Goal: Task Accomplishment & Management: Complete application form

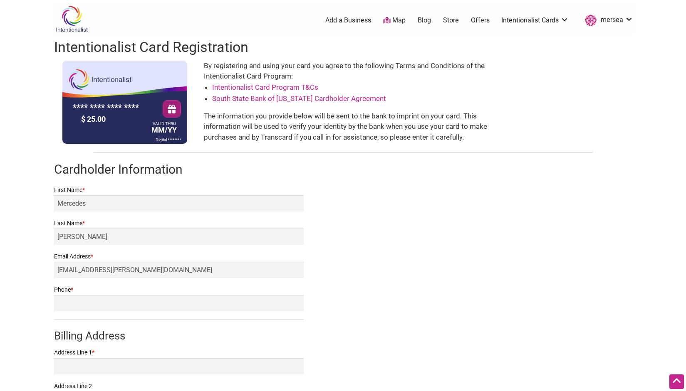
click at [99, 295] on input "Phone *" at bounding box center [178, 303] width 249 height 16
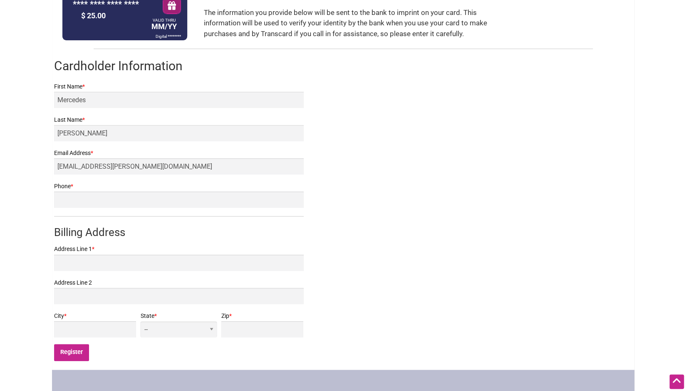
type input "2069192992"
type input "2825B NE 105th St"
type input "Seattle"
select select "WA"
type input "98125"
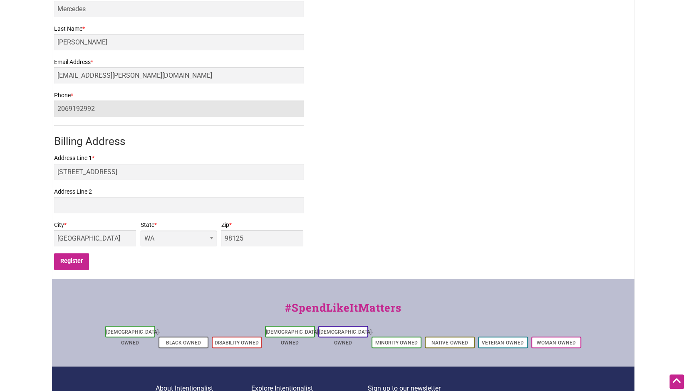
scroll to position [197, 0]
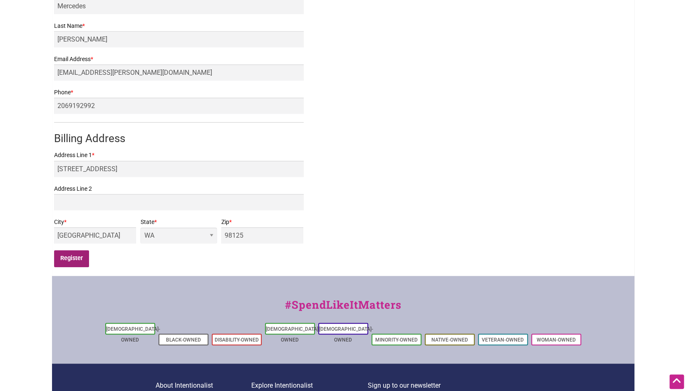
click at [75, 257] on input "Register" at bounding box center [71, 258] width 35 height 17
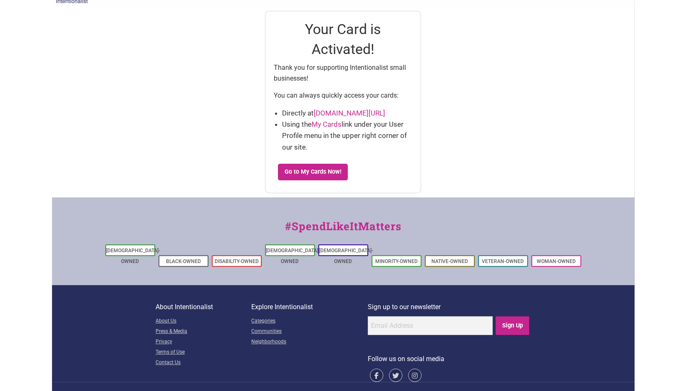
scroll to position [25, 0]
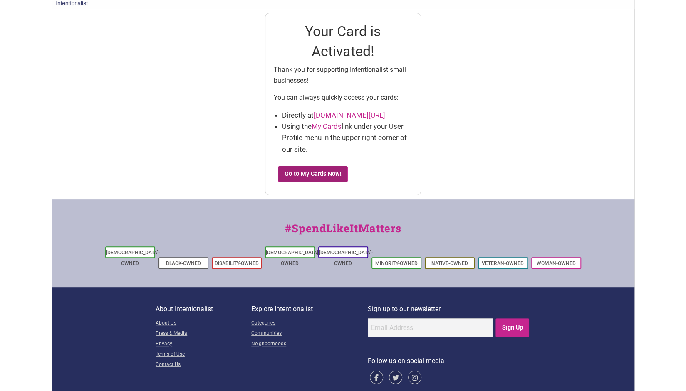
click at [287, 175] on link "Go to My Cards Now!" at bounding box center [313, 174] width 70 height 17
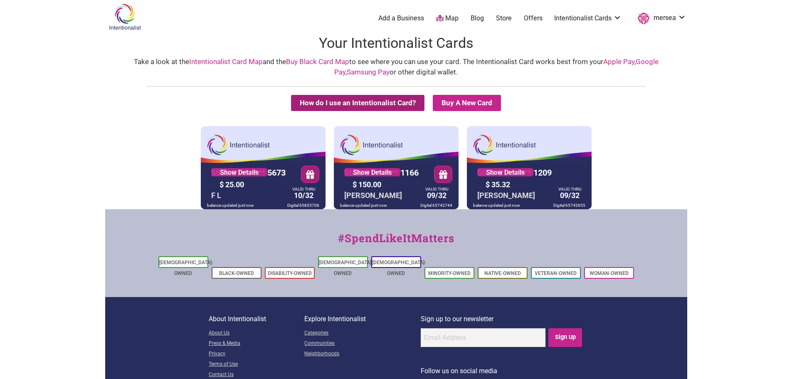
click at [378, 97] on button "How do I use an Intentionalist Card?" at bounding box center [357, 103] width 133 height 16
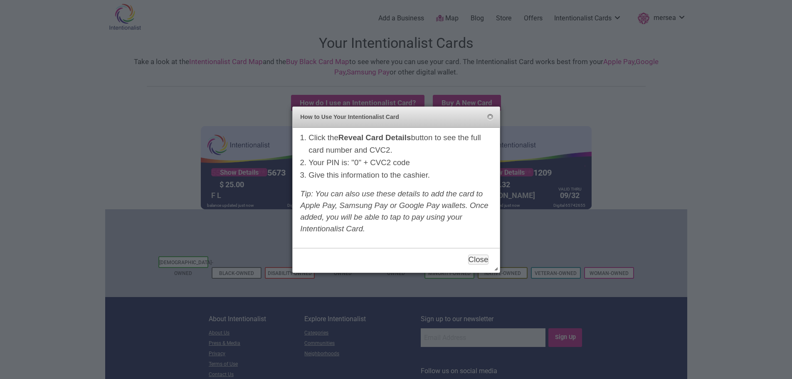
click at [491, 113] on div "How to Use Your Intentionalist Card Close" at bounding box center [396, 117] width 207 height 21
click at [488, 118] on button "Close" at bounding box center [490, 117] width 7 height 7
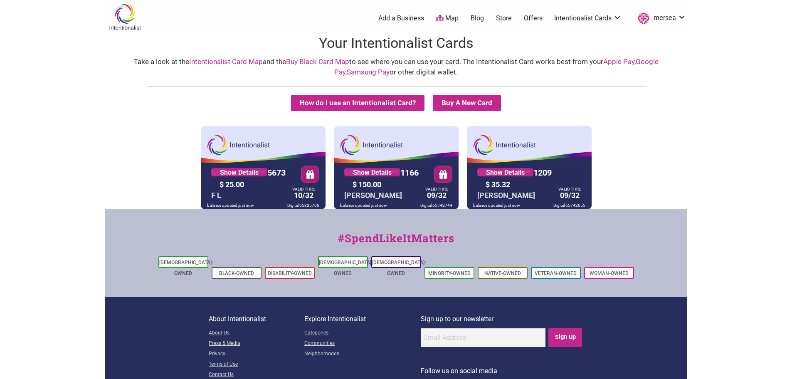
click at [565, 188] on div "VALID THRU" at bounding box center [569, 188] width 23 height 1
click at [375, 101] on button "How do I use an Intentionalist Card?" at bounding box center [357, 103] width 133 height 16
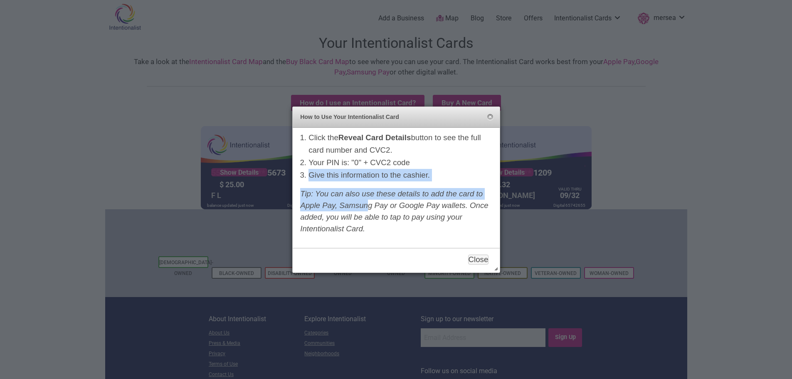
drag, startPoint x: 415, startPoint y: 165, endPoint x: 368, endPoint y: 209, distance: 64.1
click at [367, 207] on div "Click the Reveal Card Details button to see the full card number and CVC2. Your…" at bounding box center [396, 186] width 207 height 116
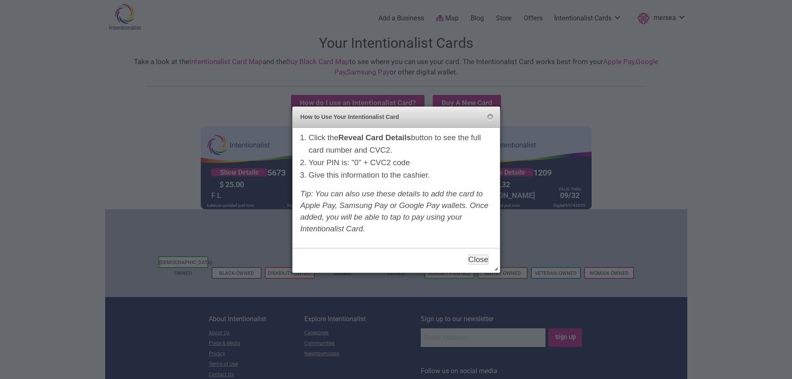
click at [394, 242] on div "Click the Reveal Card Details button to see the full card number and CVC2. Your…" at bounding box center [396, 186] width 207 height 116
drag, startPoint x: 393, startPoint y: 229, endPoint x: 363, endPoint y: 224, distance: 30.8
click at [363, 224] on div "Click the Reveal Card Details button to see the full card number and CVC2. Your…" at bounding box center [396, 186] width 207 height 116
click at [407, 236] on div "Click the Reveal Card Details button to see the full card number and CVC2. Your…" at bounding box center [396, 186] width 207 height 116
click at [491, 117] on button "Close" at bounding box center [490, 117] width 7 height 7
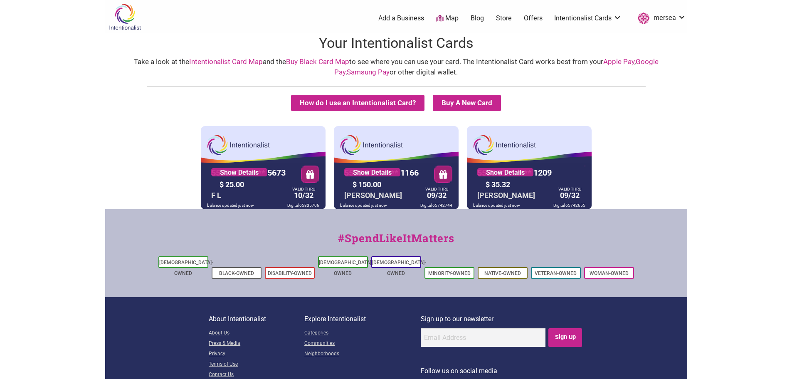
click at [623, 116] on div "How do I use an Intentionalist Card? Buy A New Card Intentionalist Card Buy Bla…" at bounding box center [396, 106] width 578 height 23
click at [503, 16] on link "Store" at bounding box center [504, 18] width 16 height 9
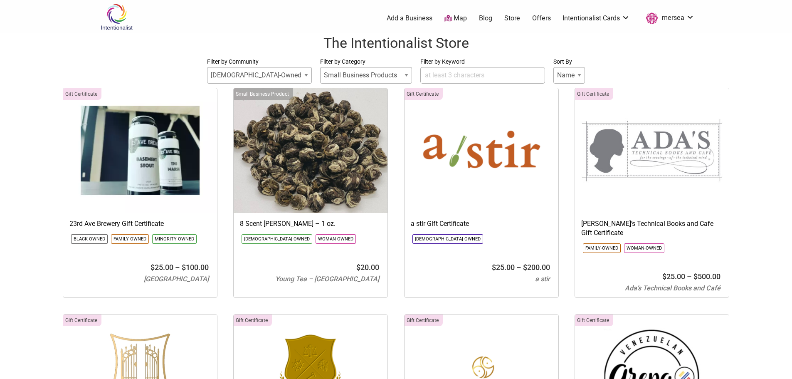
select select
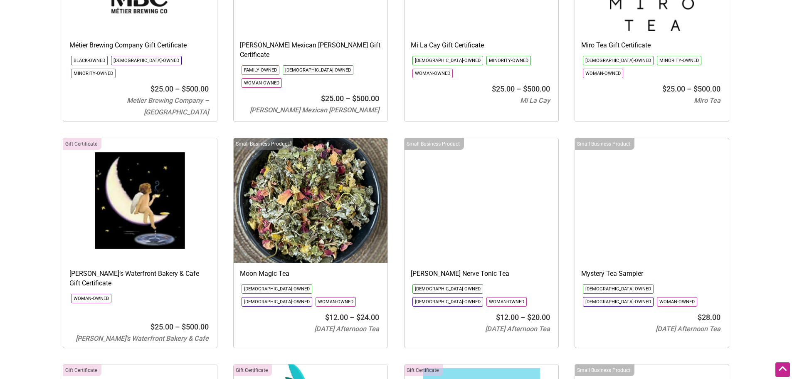
scroll to position [5287, 0]
